Goal: Transaction & Acquisition: Purchase product/service

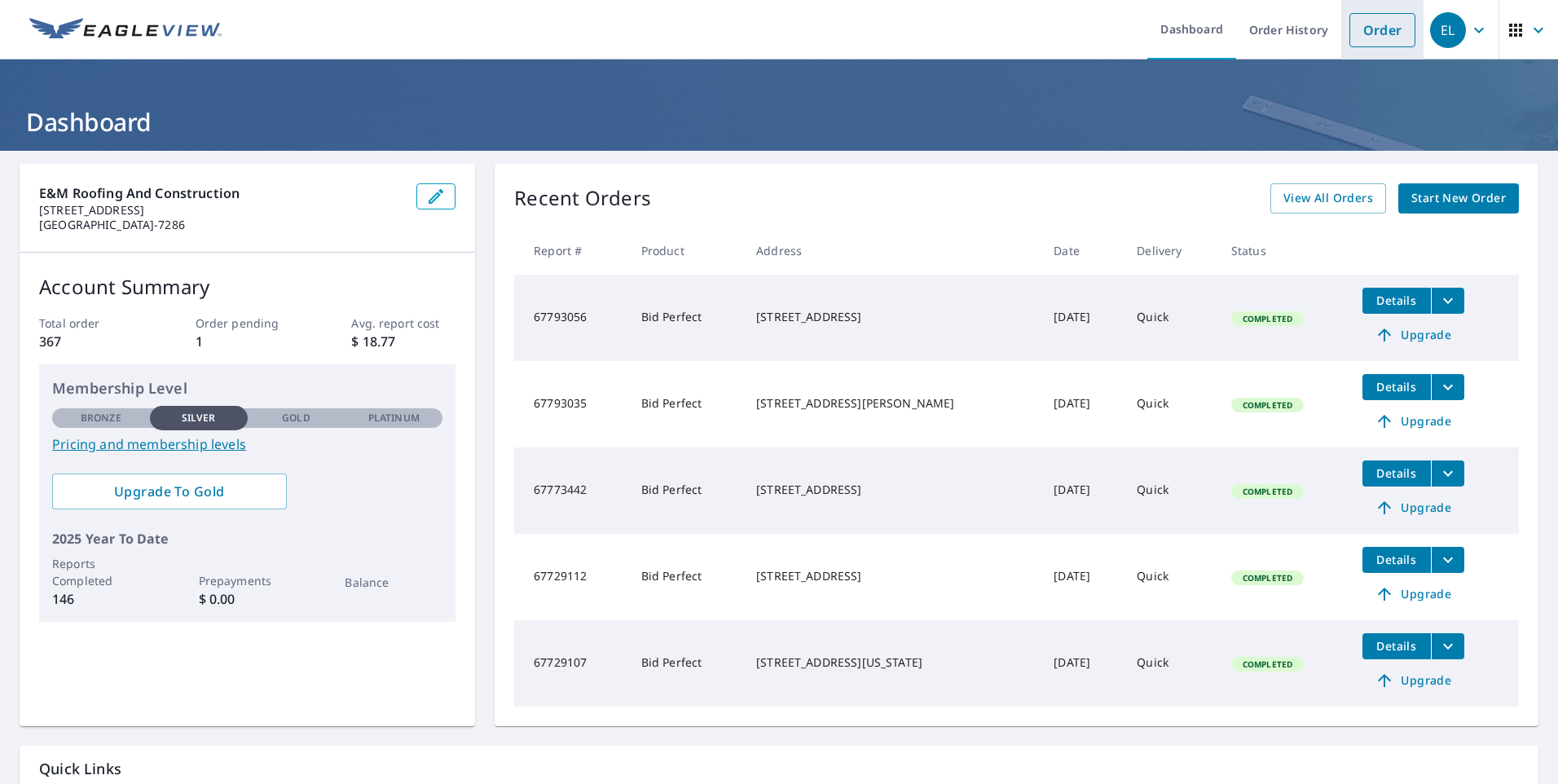
click at [1380, 31] on link "Order" at bounding box center [1383, 30] width 66 height 34
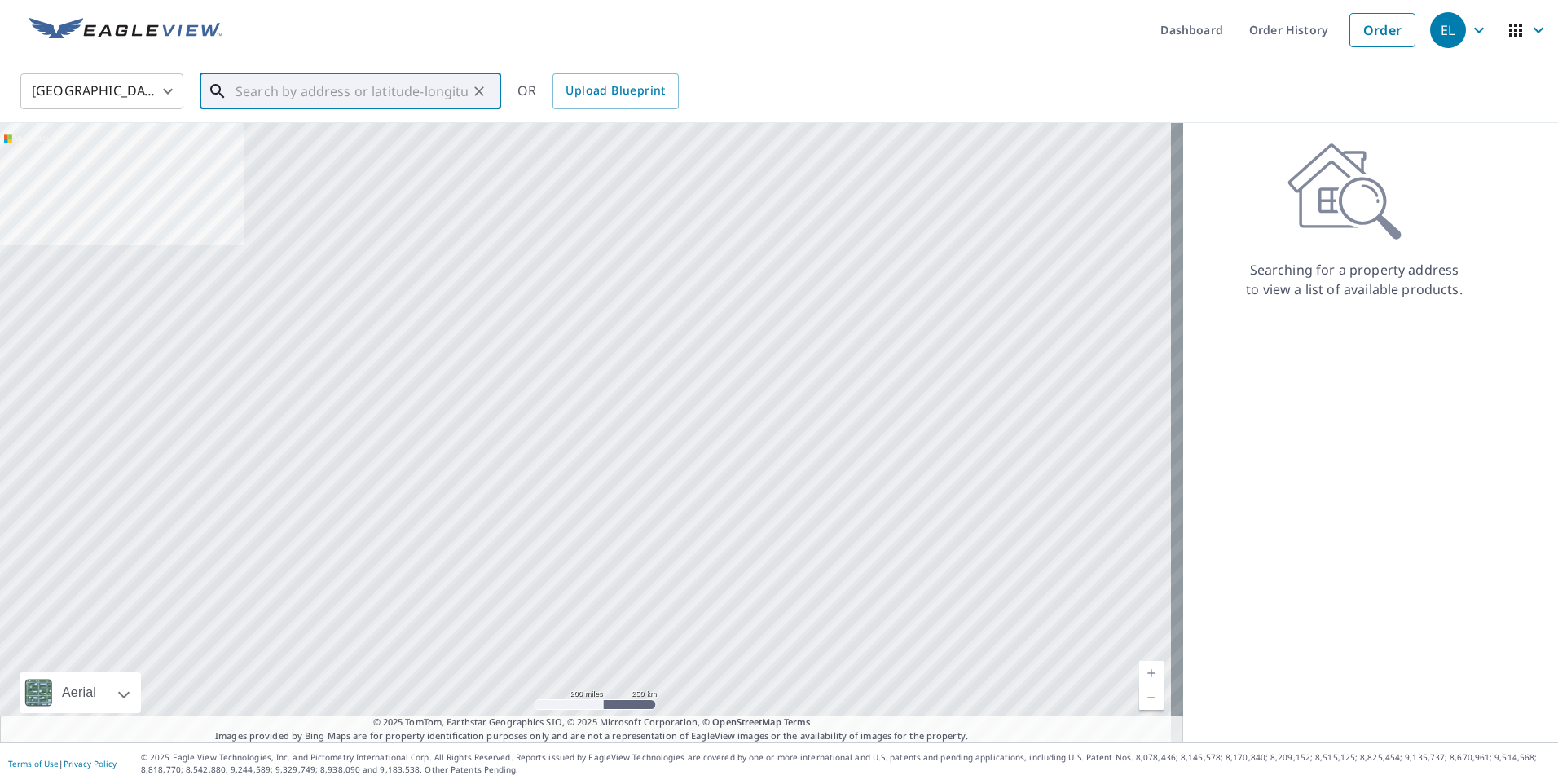
click at [407, 90] on input "text" at bounding box center [351, 91] width 232 height 45
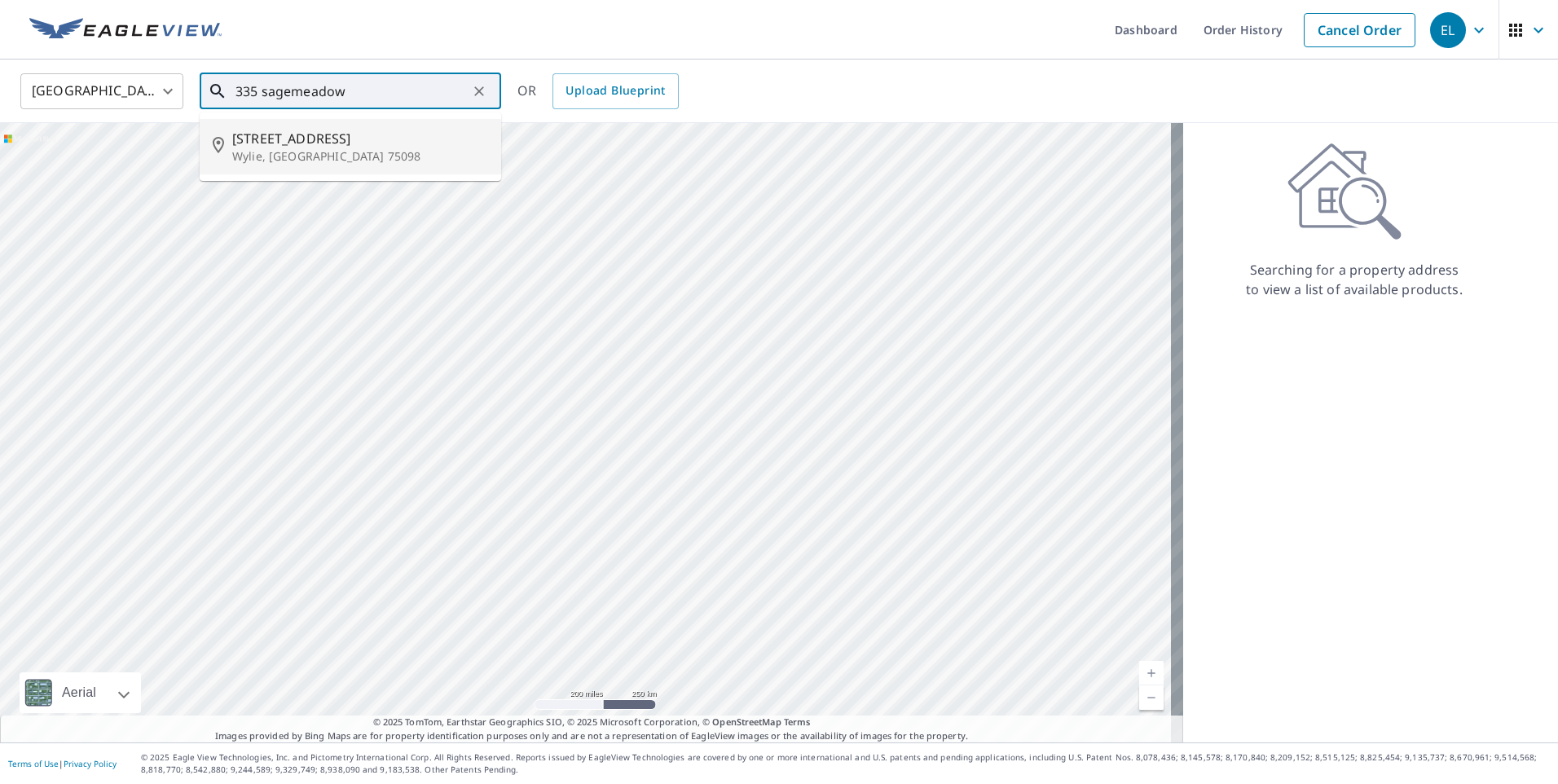
click at [296, 148] on p "Wylie, [GEOGRAPHIC_DATA] 75098" at bounding box center [360, 156] width 256 height 16
type input "[STREET_ADDRESS]"
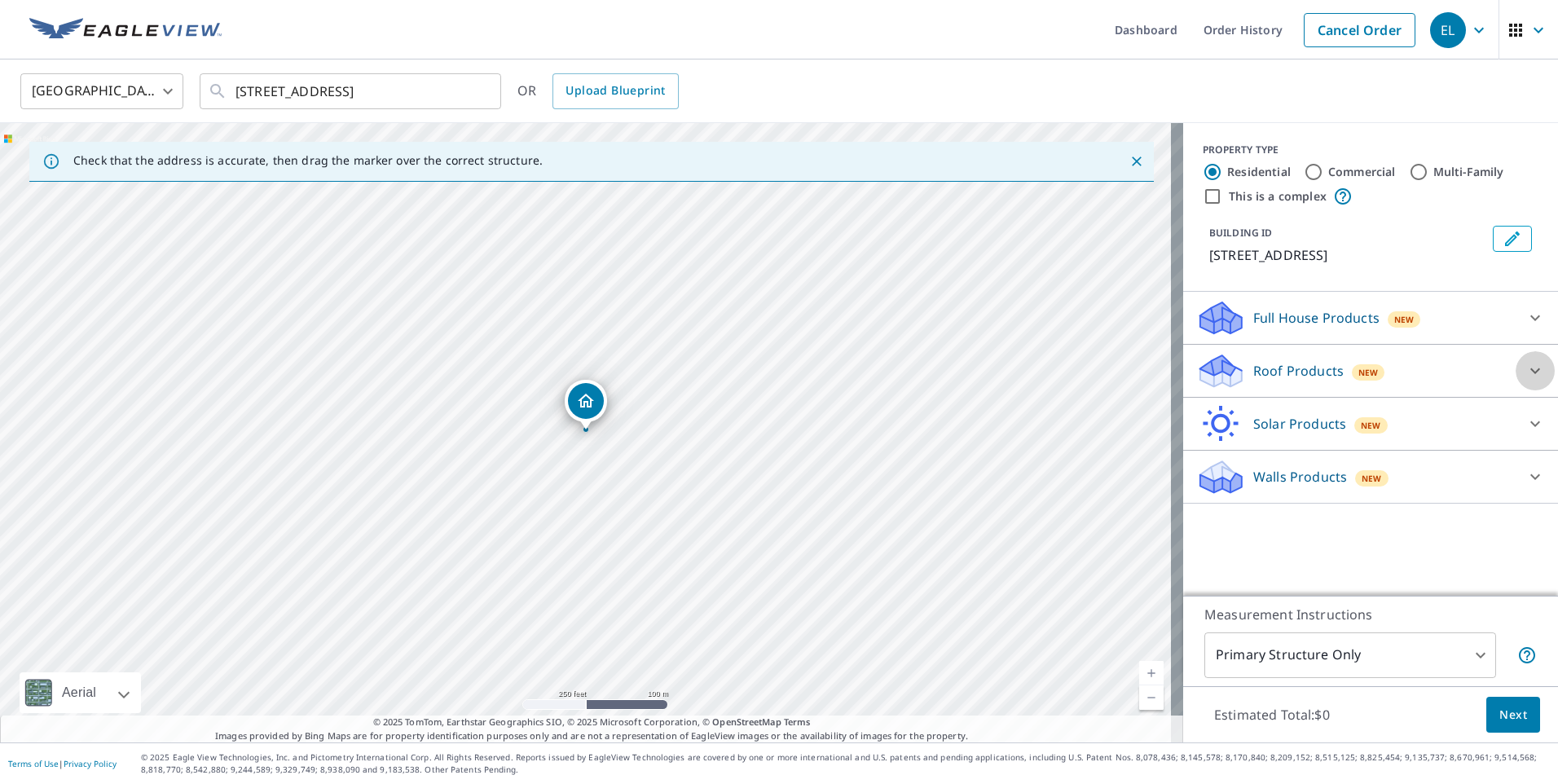
click at [1526, 366] on icon at bounding box center [1535, 370] width 19 height 19
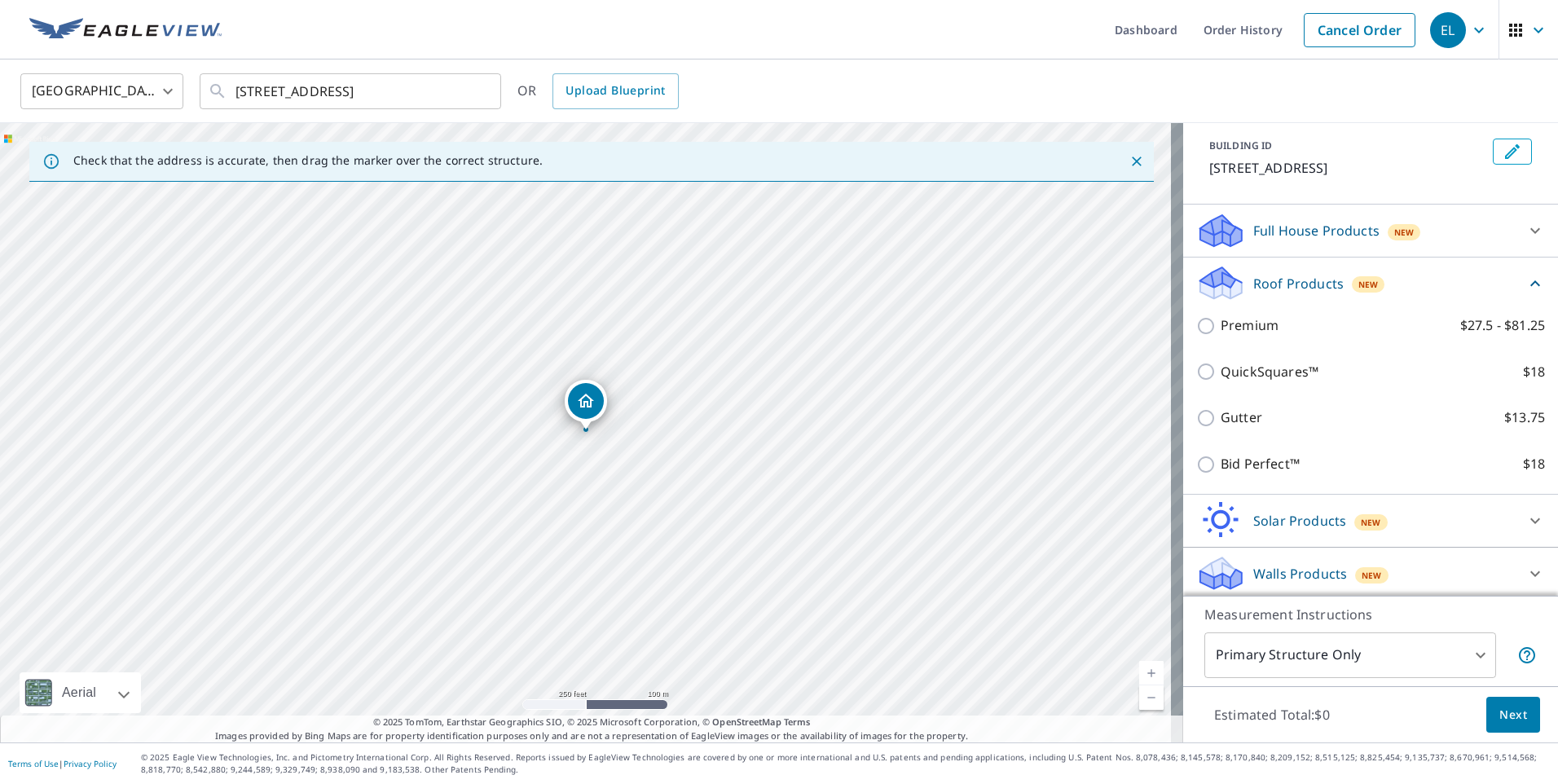
scroll to position [92, 0]
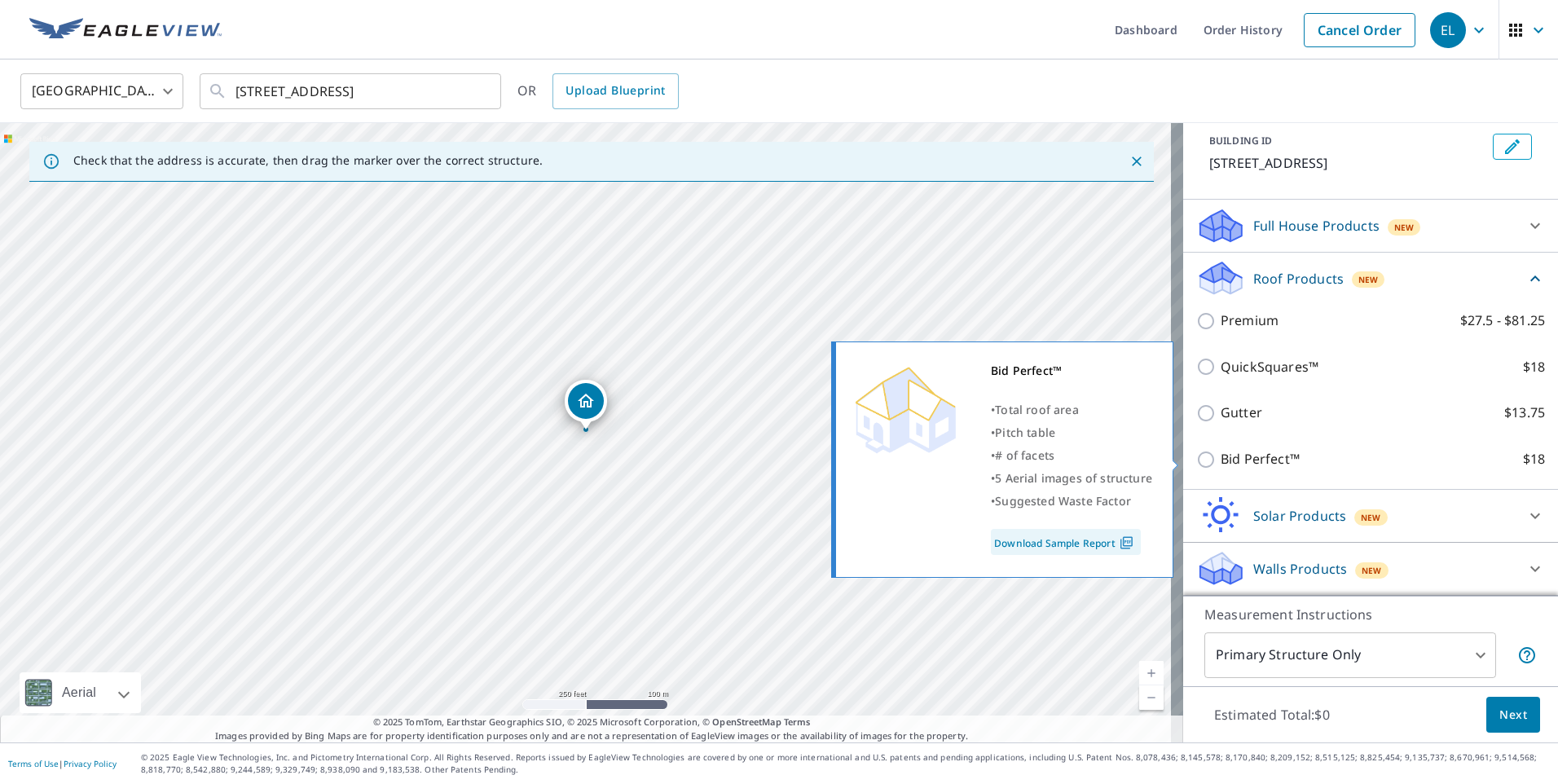
click at [1248, 457] on p "Bid Perfect™" at bounding box center [1260, 459] width 79 height 20
click at [1221, 457] on input "Bid Perfect™ $18" at bounding box center [1209, 459] width 24 height 19
checkbox input "true"
type input "1"
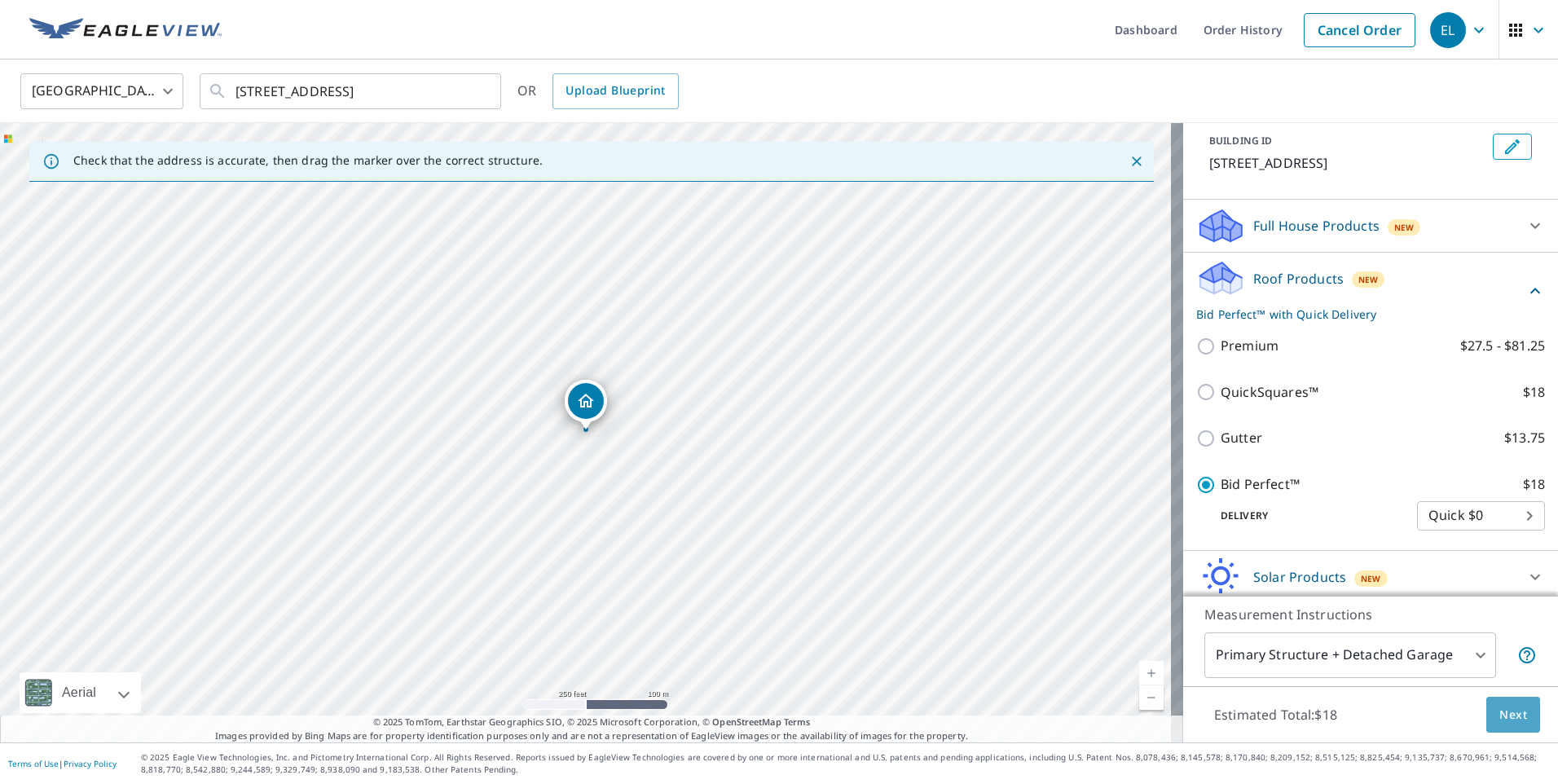
click at [1504, 710] on span "Next" at bounding box center [1513, 714] width 28 height 20
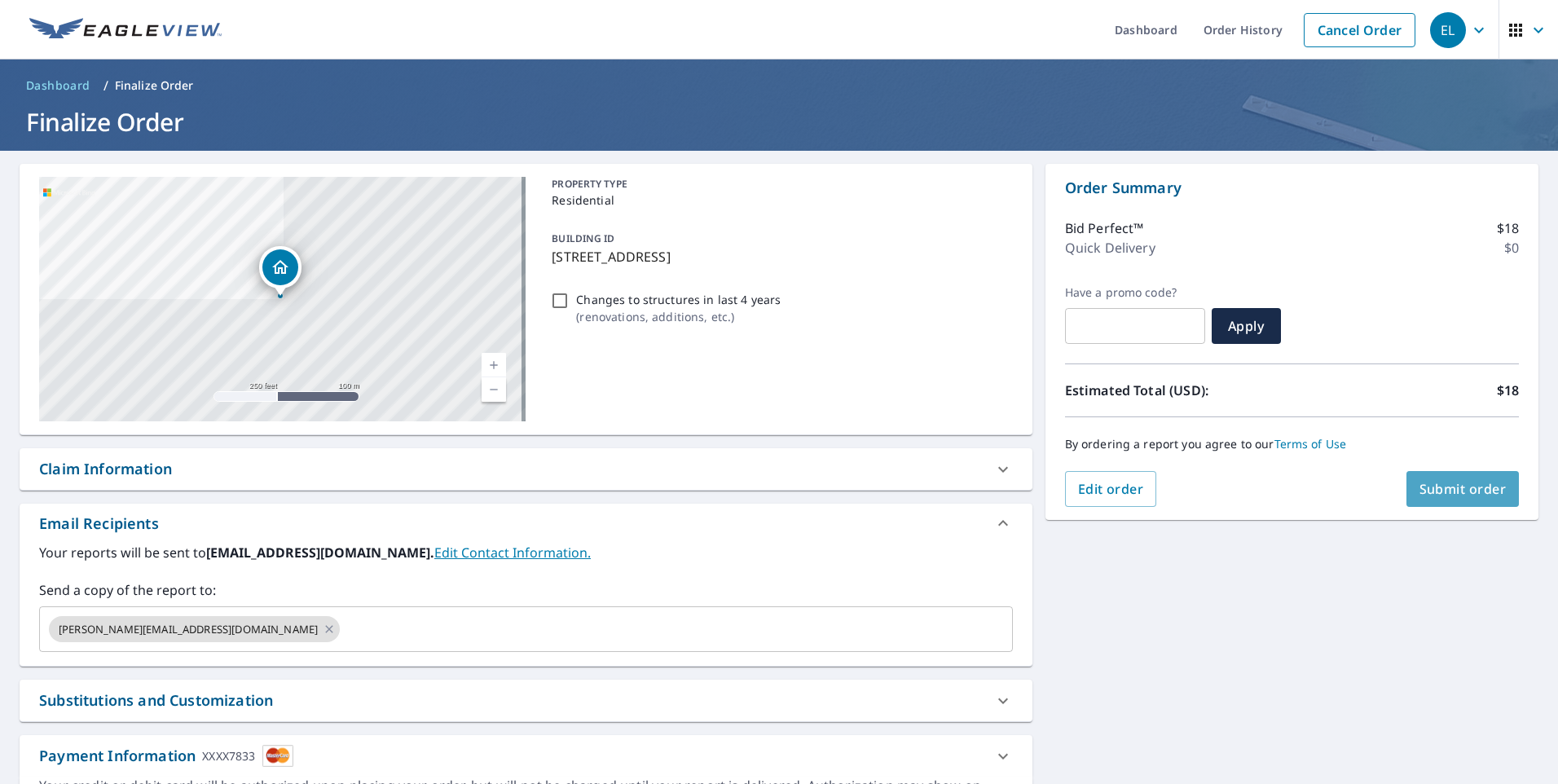
click at [1456, 490] on span "Submit order" at bounding box center [1463, 488] width 87 height 18
